Goal: Task Accomplishment & Management: Use online tool/utility

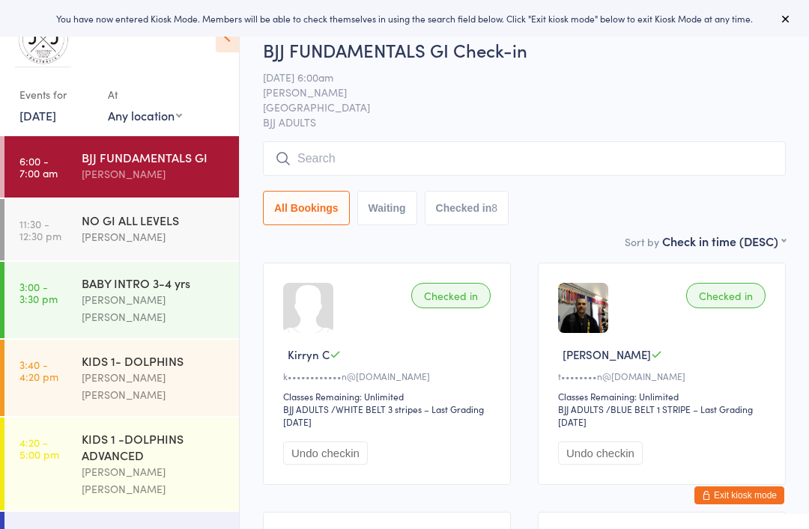
click at [176, 240] on div "Philipe Glazer" at bounding box center [154, 236] width 145 height 17
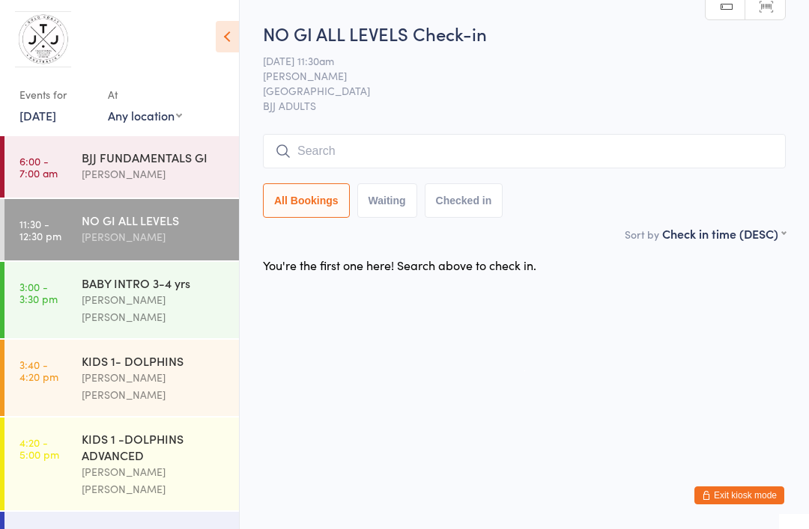
click at [353, 157] on input "search" at bounding box center [524, 151] width 523 height 34
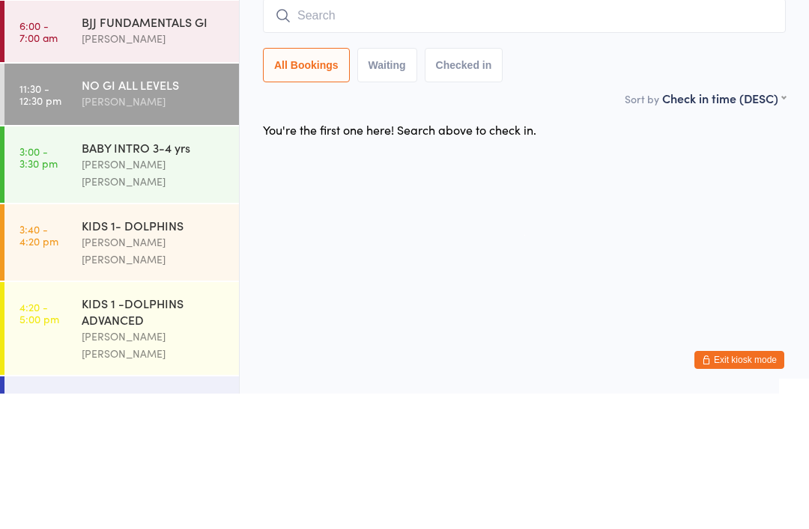
type input "O"
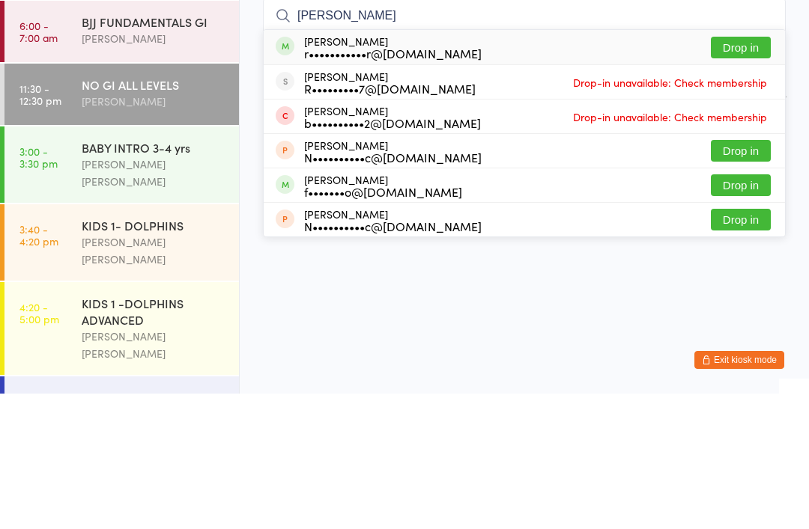
type input "Ross"
click at [741, 172] on button "Drop in" at bounding box center [741, 183] width 60 height 22
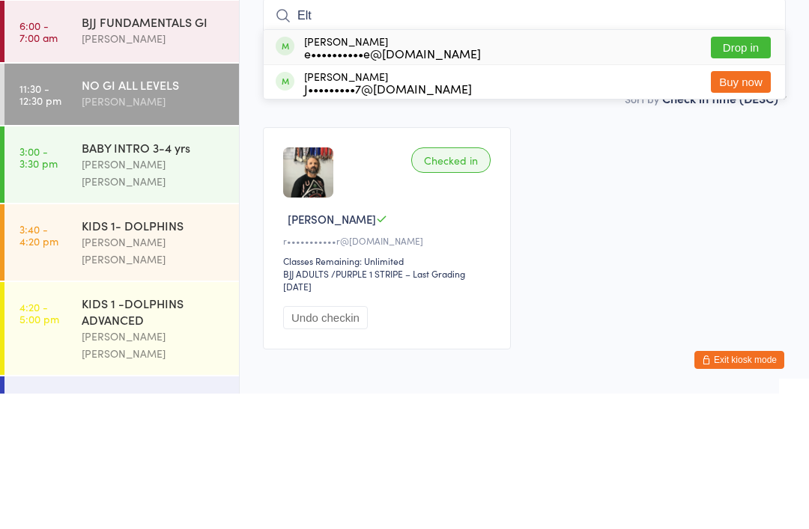
type input "Elt"
click at [747, 172] on button "Drop in" at bounding box center [741, 183] width 60 height 22
